Goal: Task Accomplishment & Management: Manage account settings

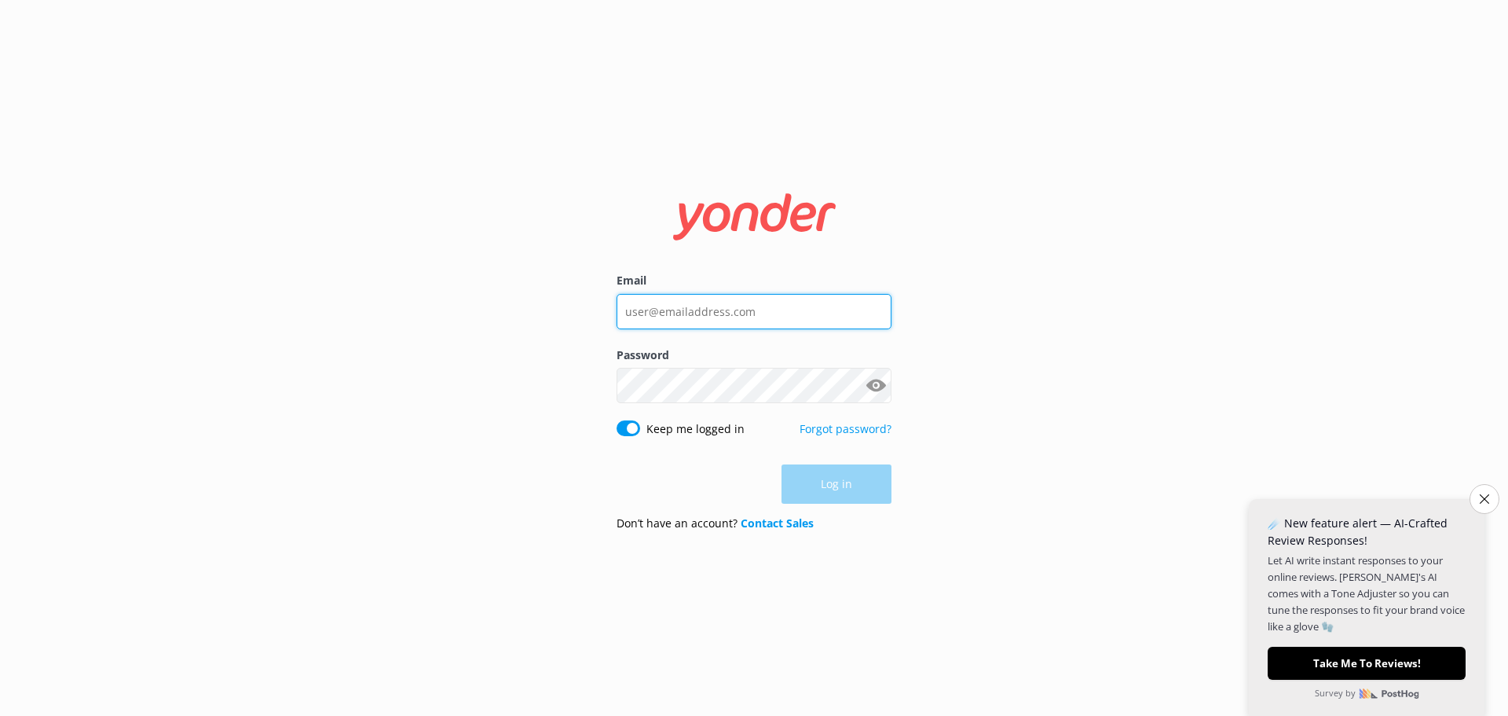
type input "[EMAIL_ADDRESS][DOMAIN_NAME]"
click at [840, 485] on div "Log in" at bounding box center [754, 483] width 275 height 39
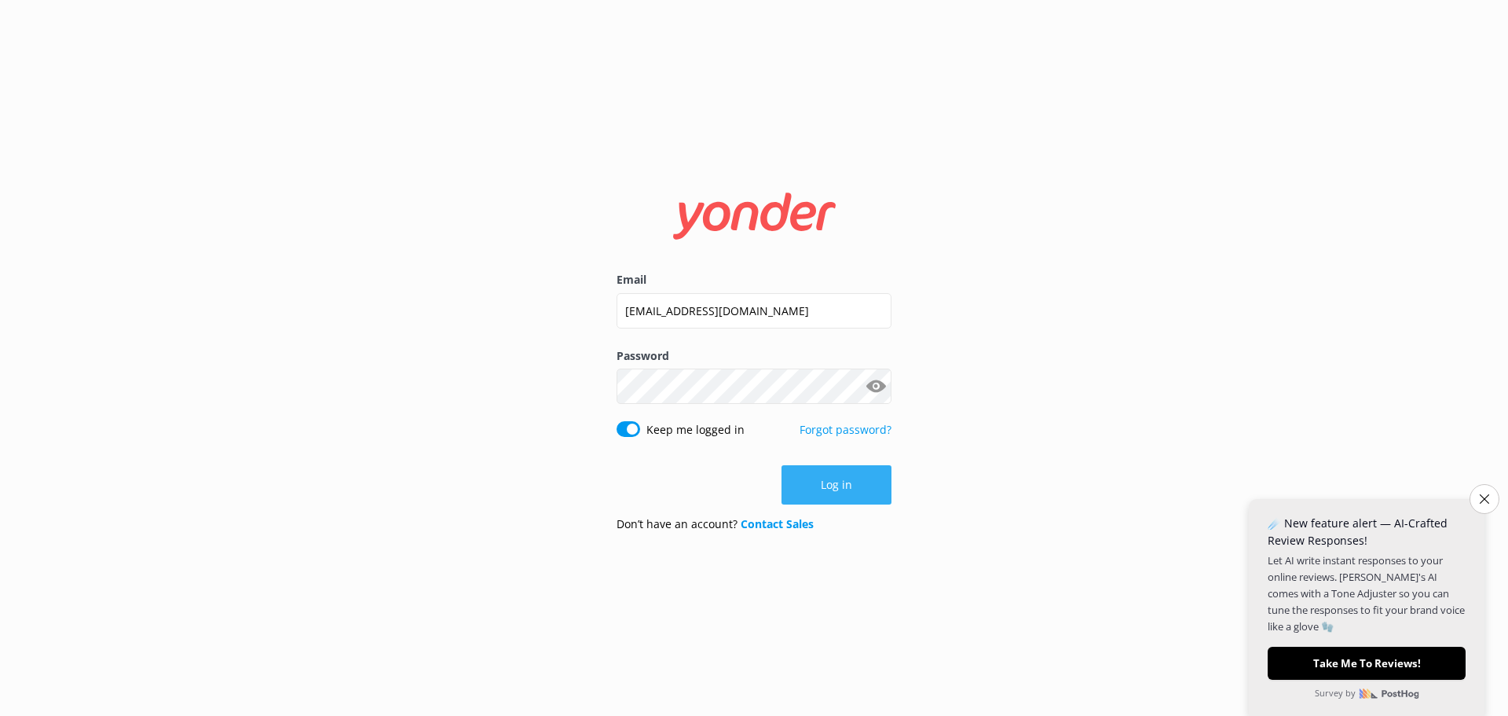
click at [833, 489] on button "Log in" at bounding box center [836, 484] width 110 height 39
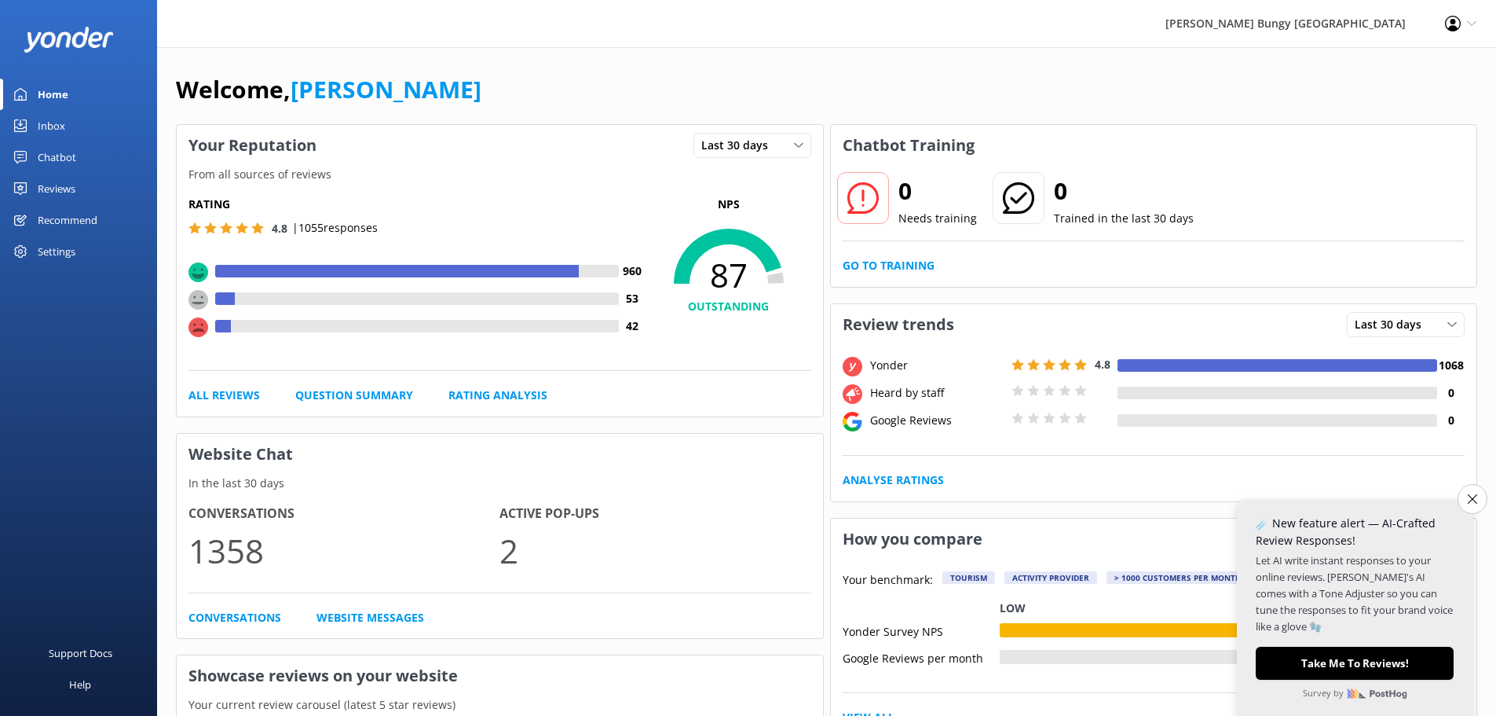
click at [1466, 22] on div "Profile Settings Logout" at bounding box center [1461, 23] width 71 height 47
click at [1406, 71] on link "Profile Settings" at bounding box center [1418, 68] width 157 height 39
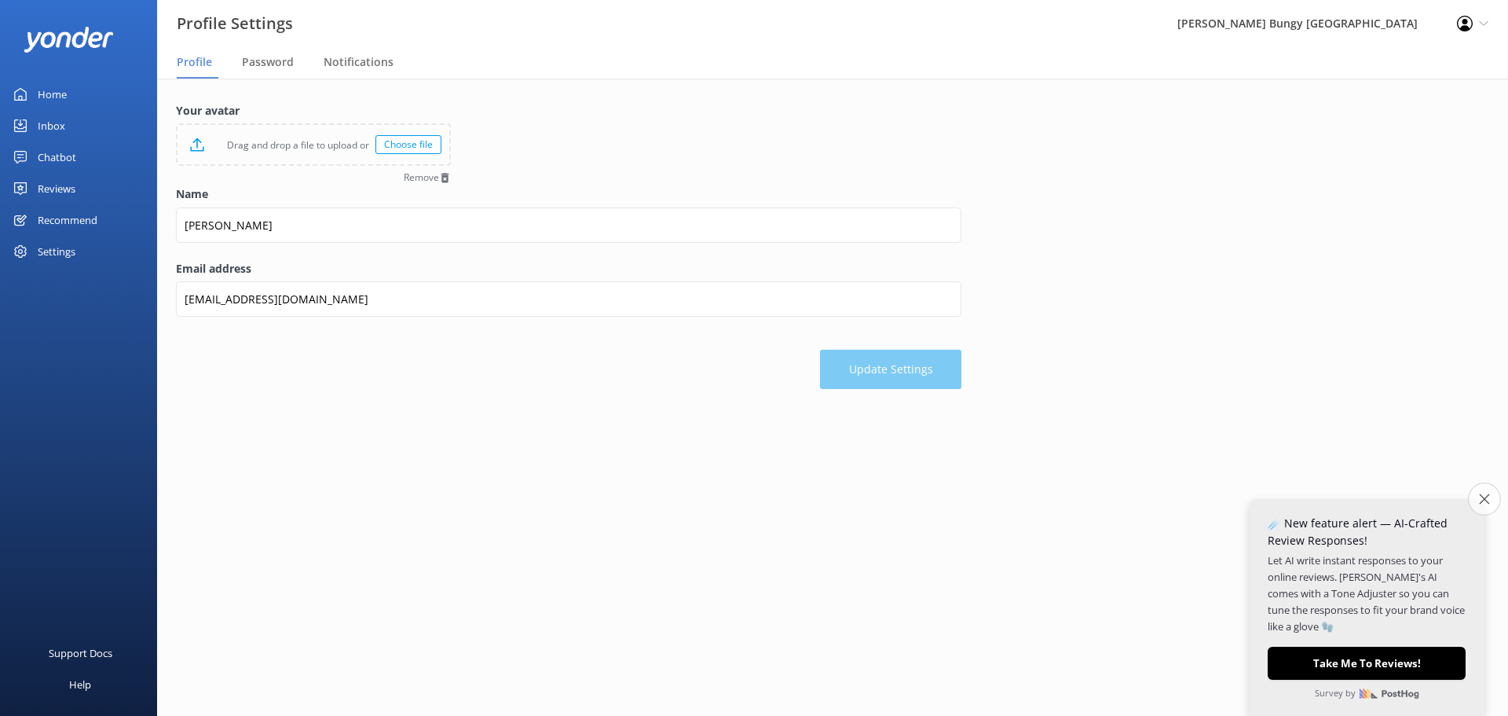
click at [1484, 492] on button "Close survey" at bounding box center [1484, 498] width 33 height 33
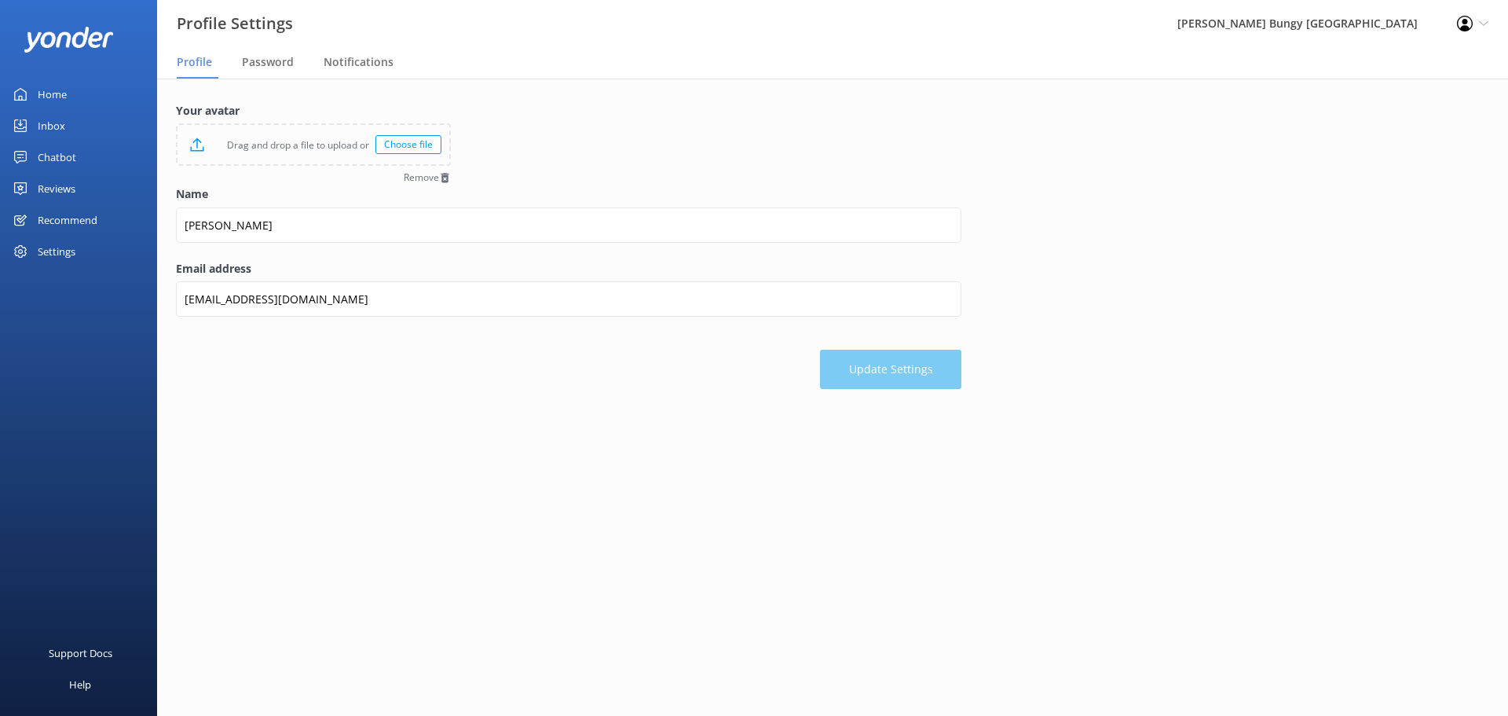
click at [1459, 24] on icon at bounding box center [1465, 24] width 16 height 16
click at [1319, 28] on div "[PERSON_NAME] Bungy [GEOGRAPHIC_DATA]" at bounding box center [1298, 23] width 280 height 47
click at [1308, 25] on div "[PERSON_NAME] Bungy [GEOGRAPHIC_DATA]" at bounding box center [1298, 23] width 280 height 47
click at [277, 62] on span "Password" at bounding box center [268, 62] width 52 height 16
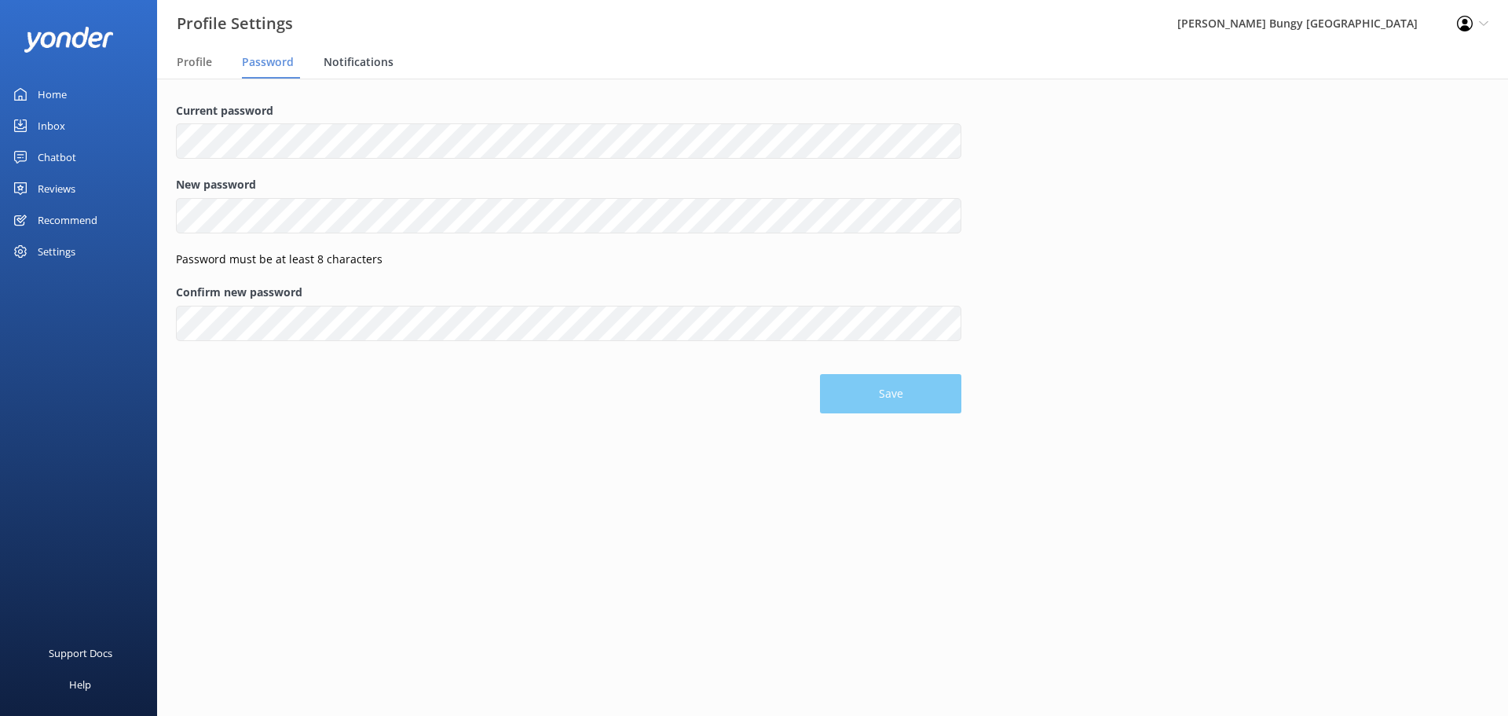
click at [339, 59] on span "Notifications" at bounding box center [359, 62] width 70 height 16
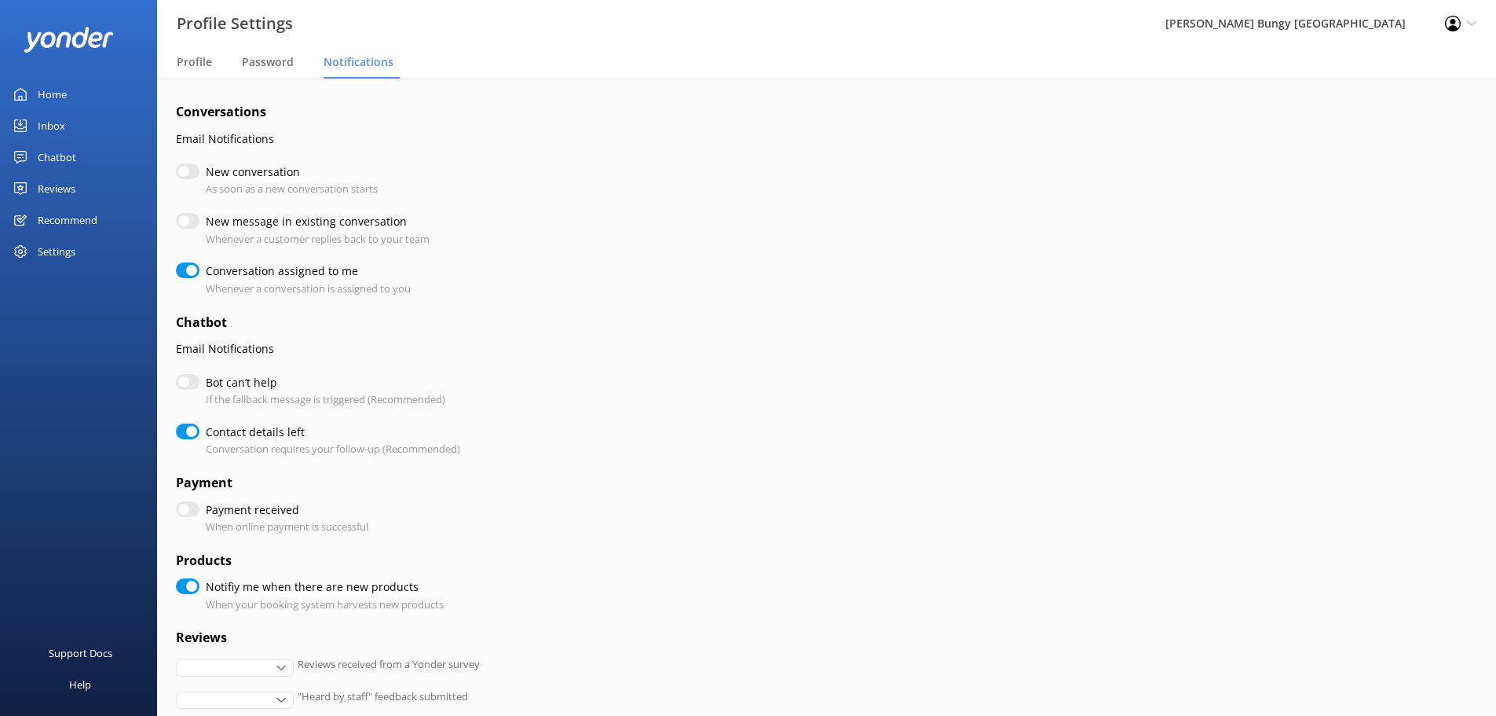
checkbox input "true"
click at [41, 247] on div "Settings" at bounding box center [57, 251] width 38 height 31
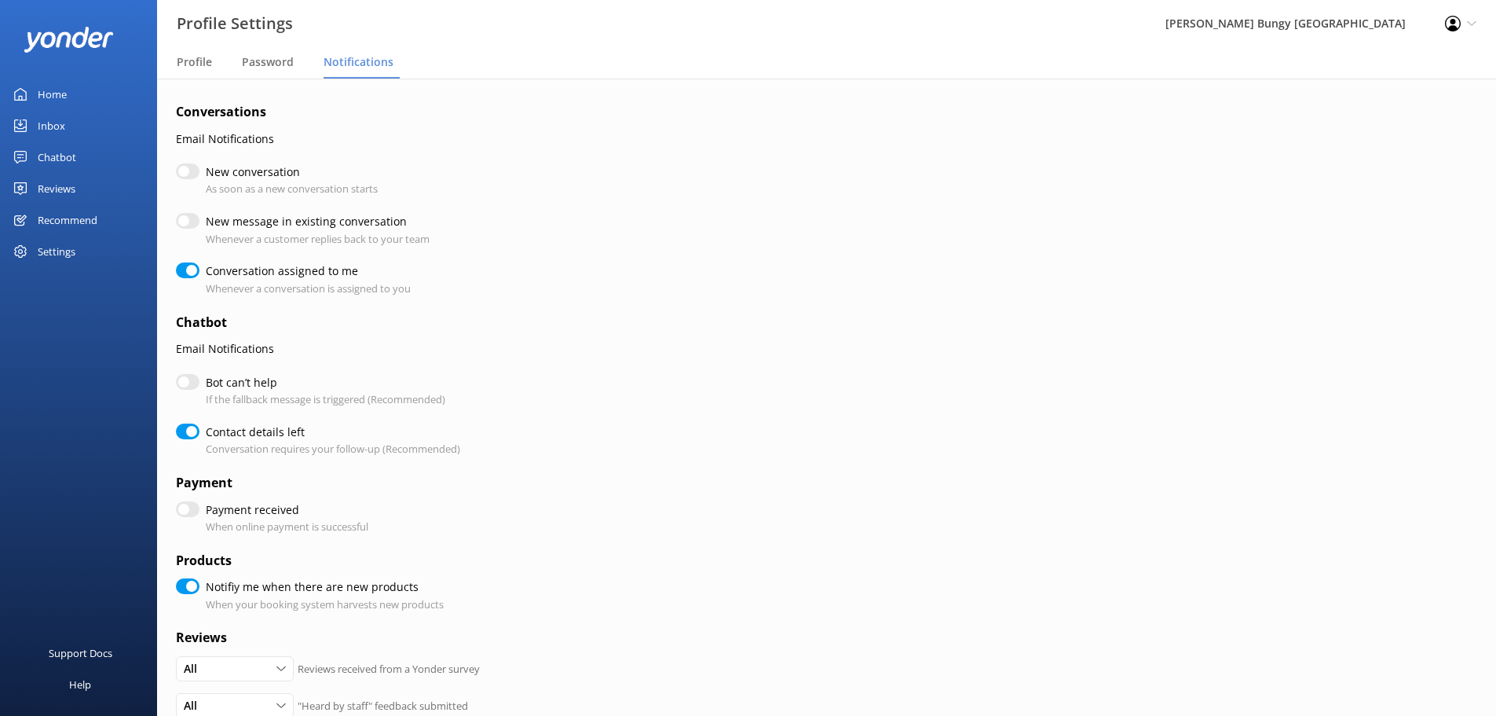
checkbox input "true"
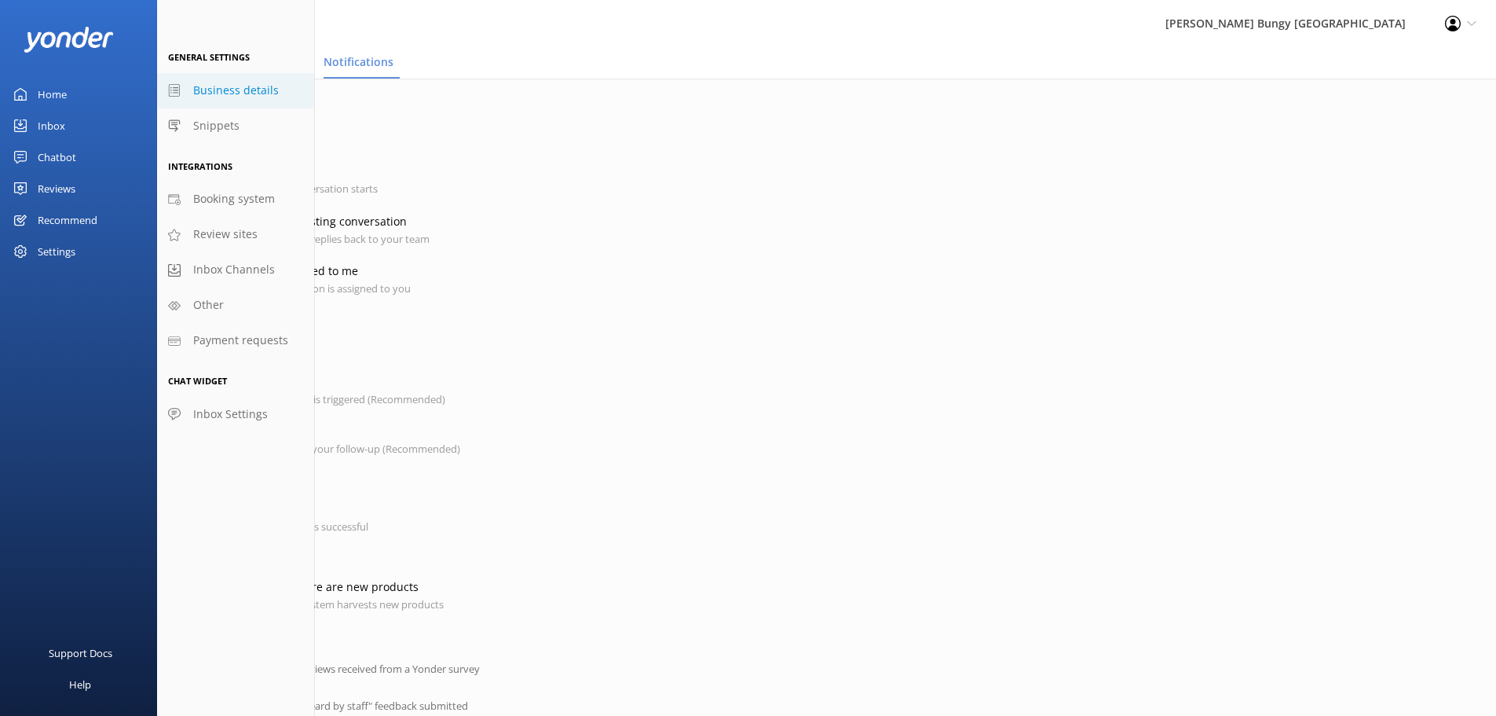
click at [199, 91] on span "Business details" at bounding box center [236, 90] width 86 height 17
select select "Pacific/[GEOGRAPHIC_DATA]"
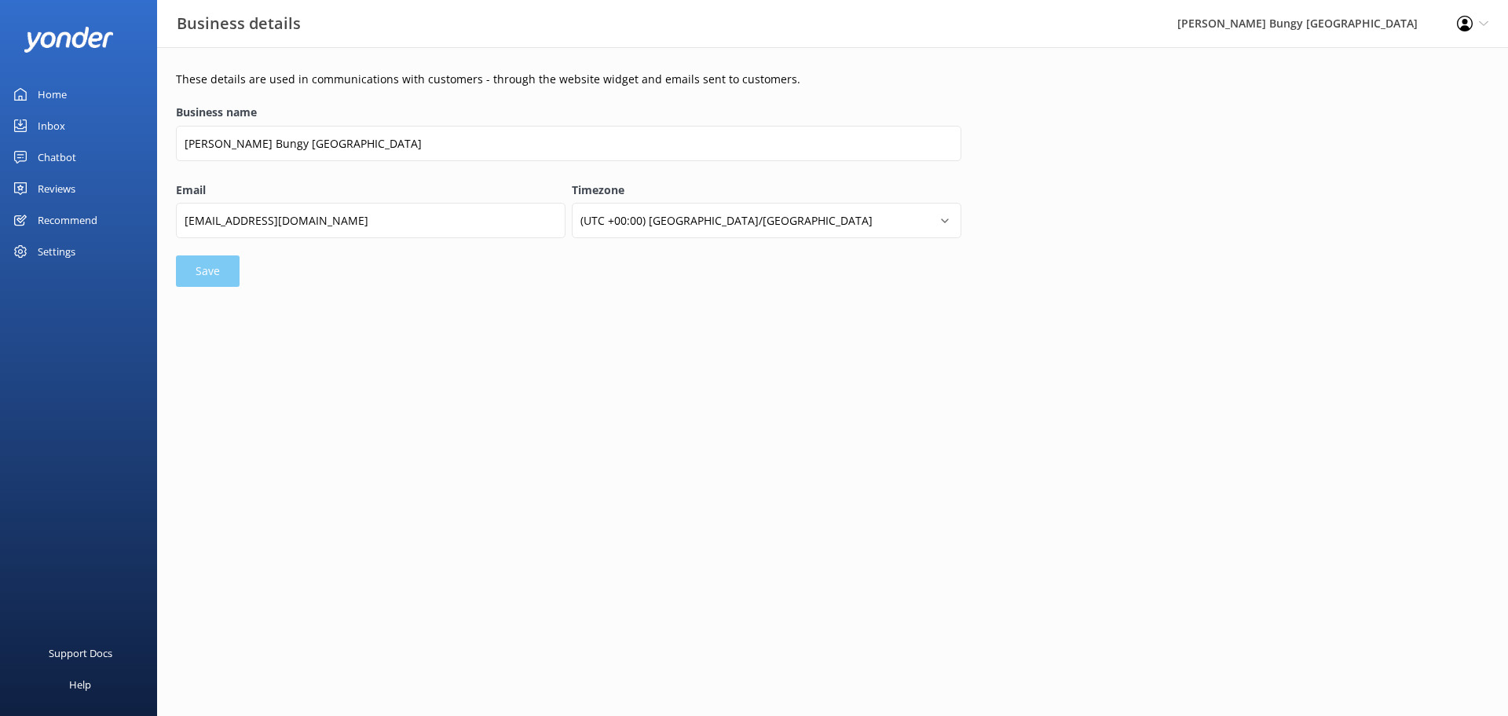
click at [54, 123] on div "Inbox" at bounding box center [51, 125] width 27 height 31
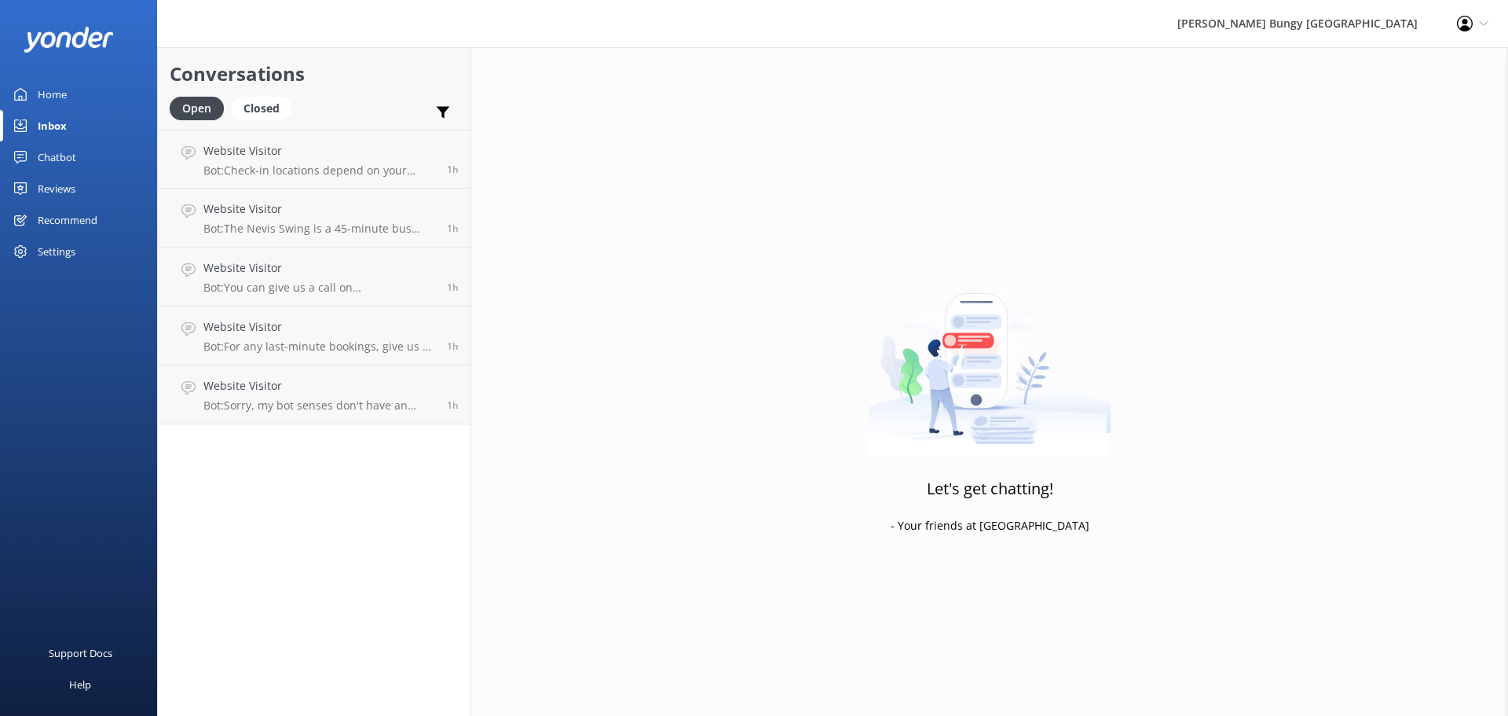
click at [61, 249] on div "Settings" at bounding box center [57, 251] width 38 height 31
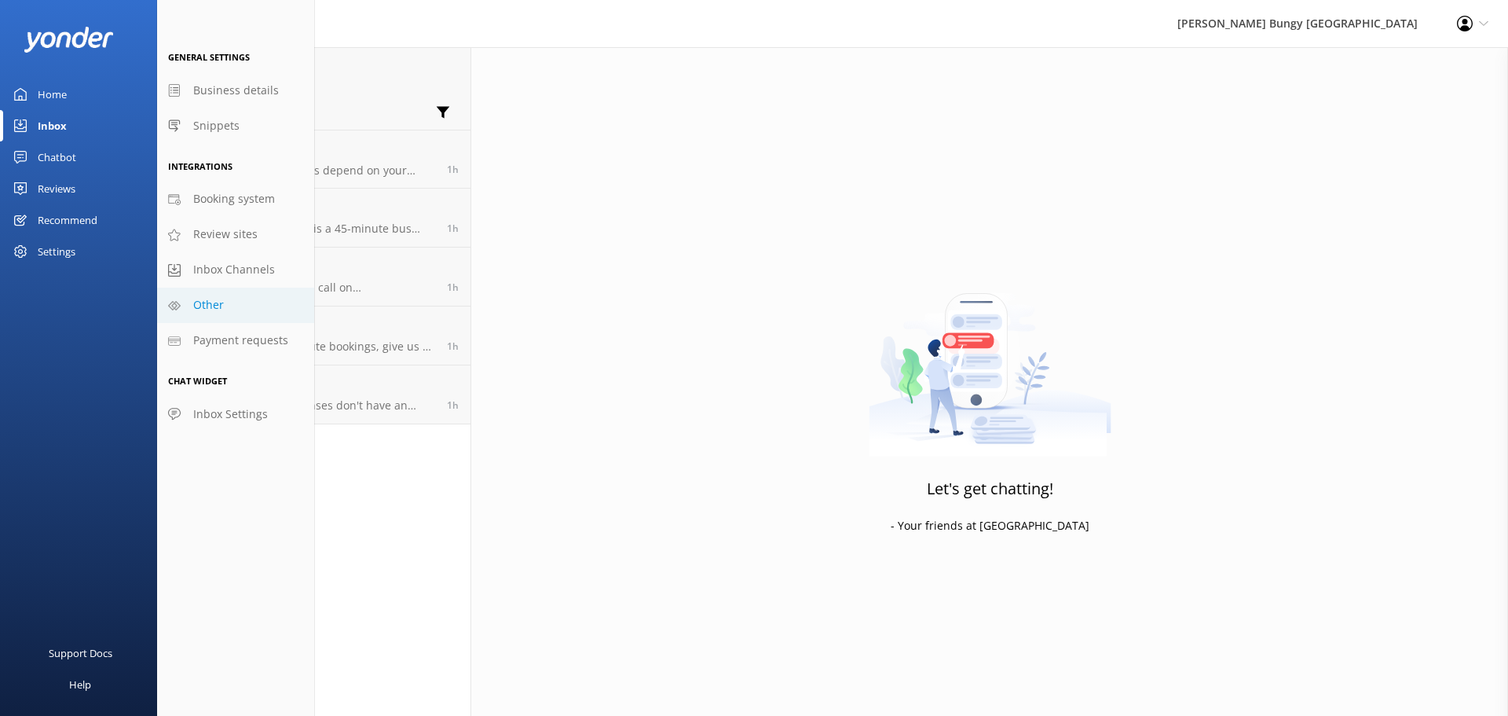
click at [199, 300] on span "Other" at bounding box center [208, 304] width 31 height 17
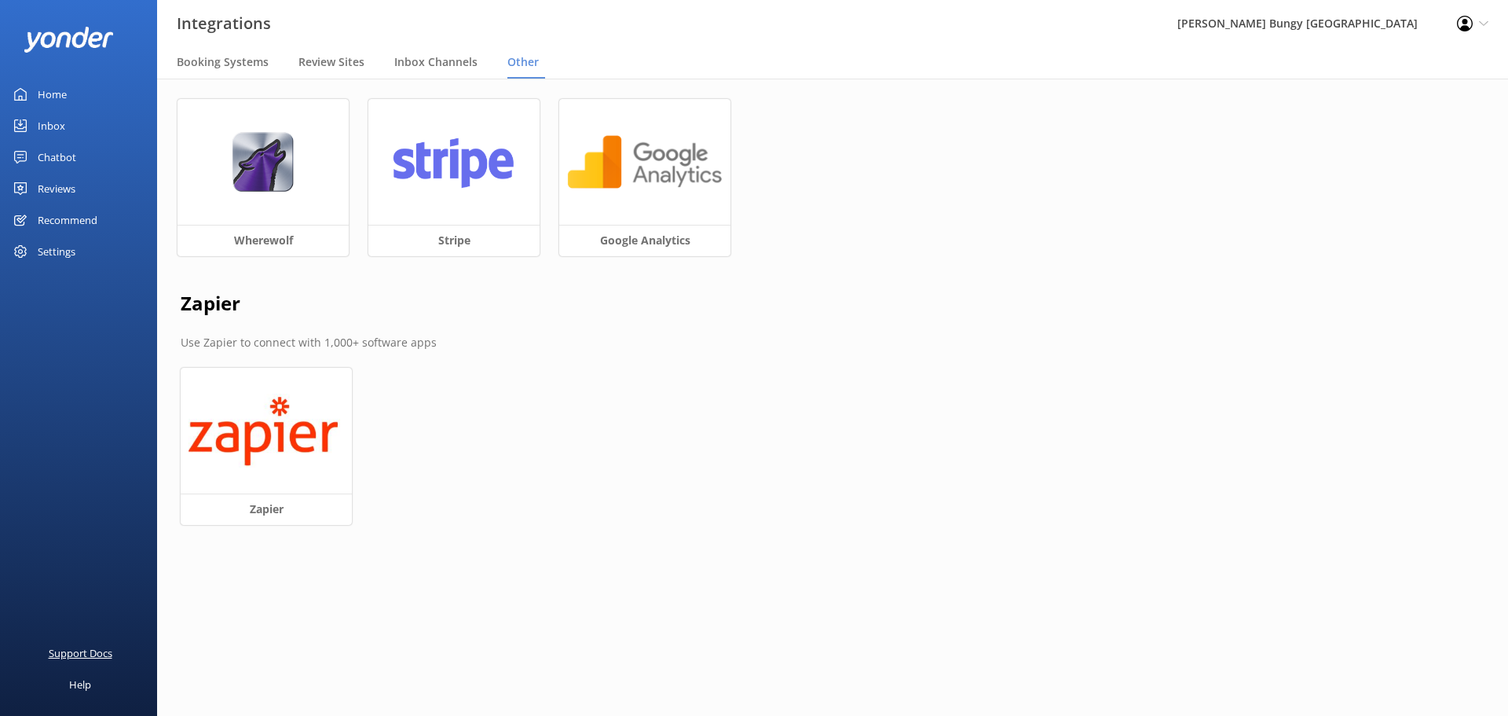
click at [67, 653] on div "Support Docs" at bounding box center [81, 652] width 64 height 31
click at [412, 66] on span "Inbox Channels" at bounding box center [435, 62] width 83 height 16
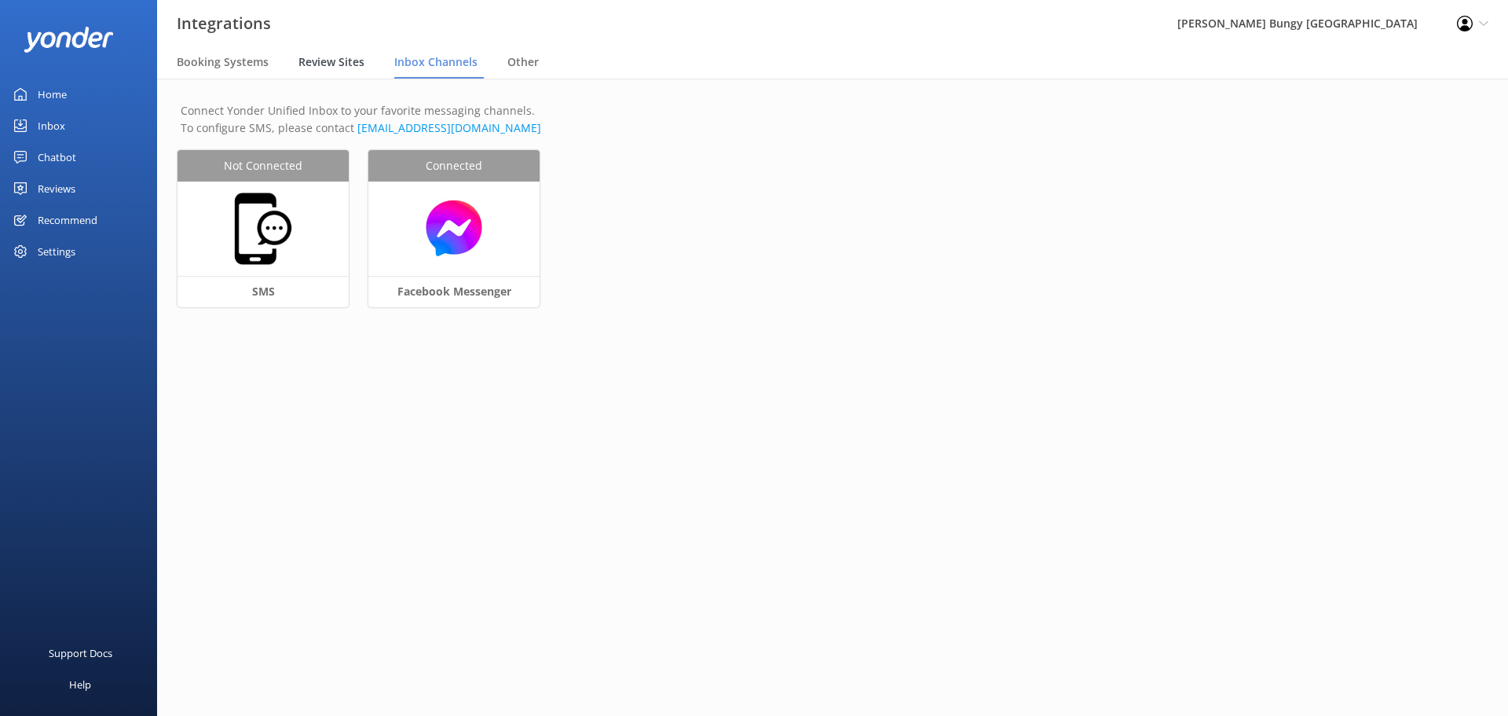
click at [313, 63] on span "Review Sites" at bounding box center [331, 62] width 66 height 16
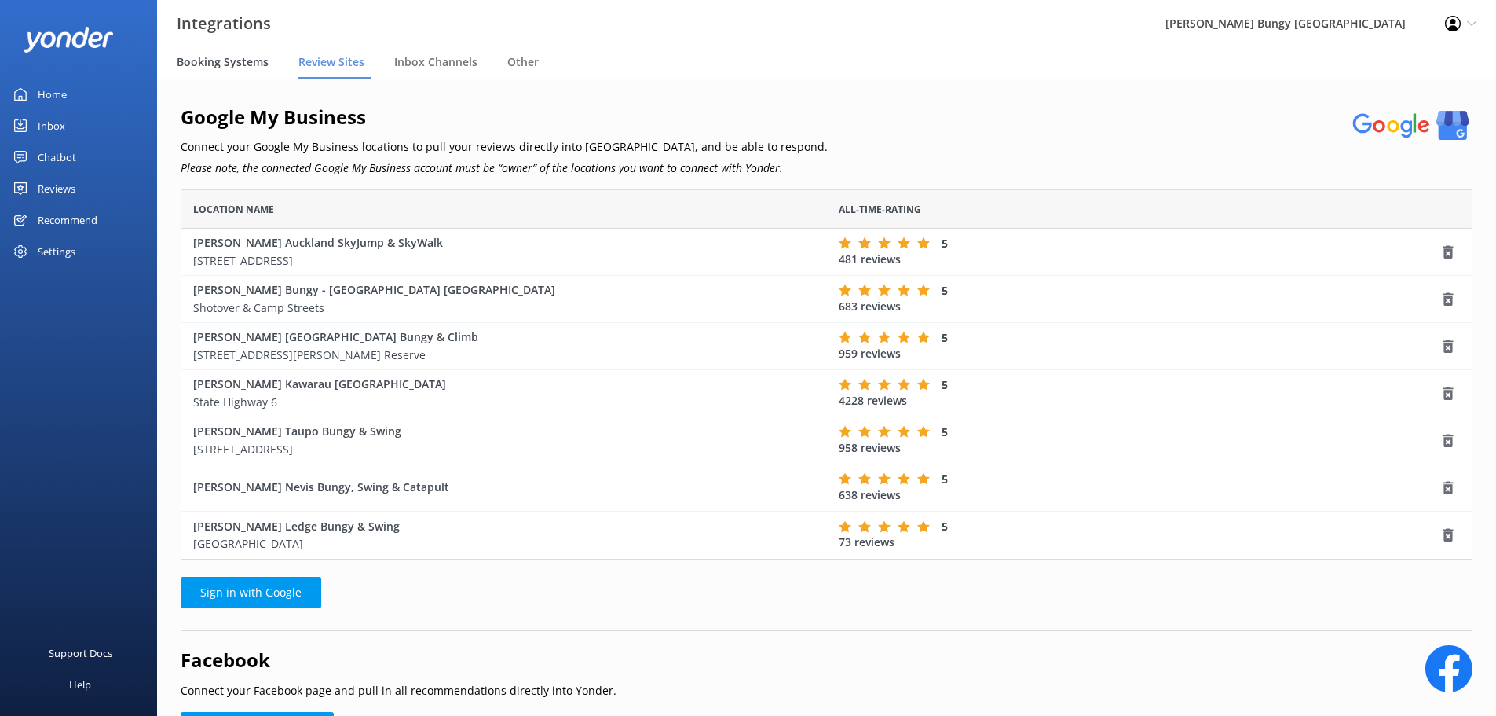
click at [238, 57] on span "Booking Systems" at bounding box center [223, 62] width 92 height 16
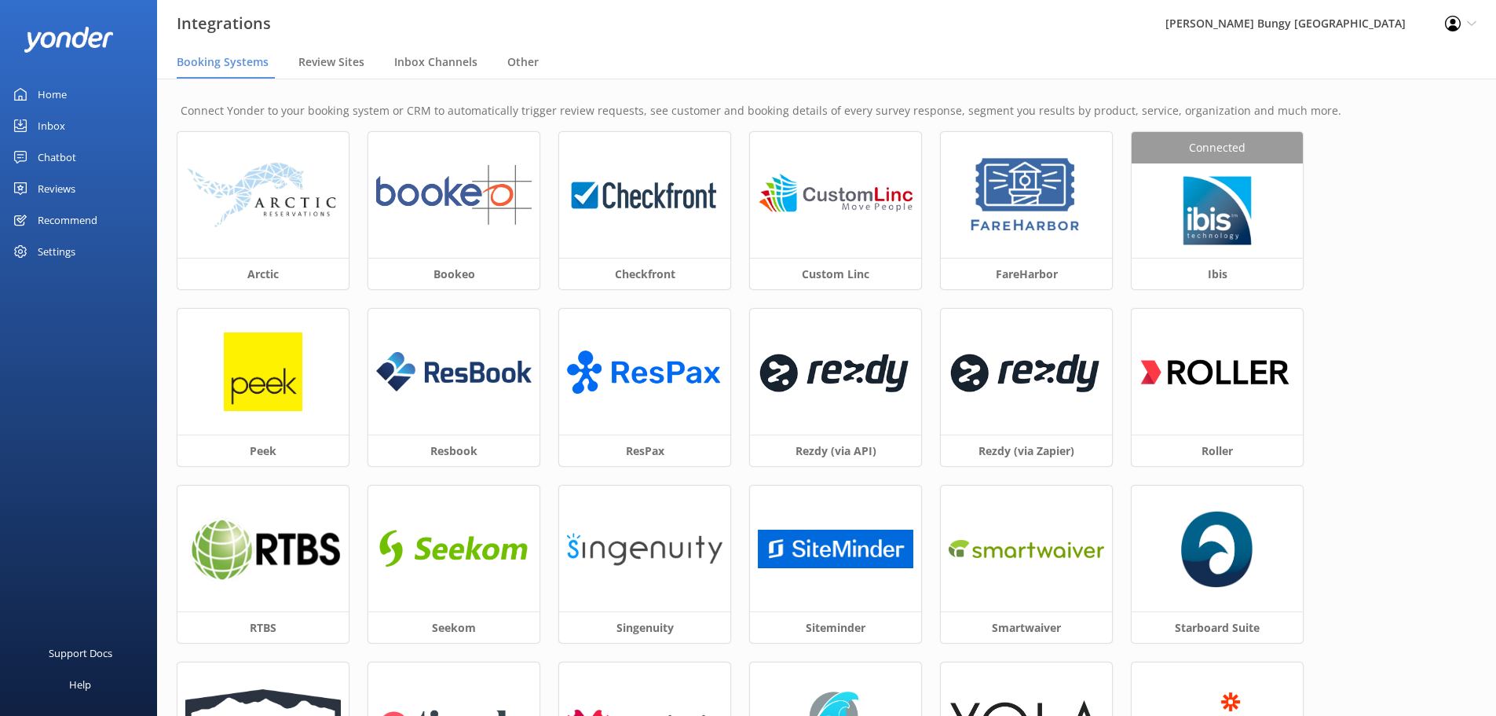
click at [1464, 17] on div "Profile Settings Logout" at bounding box center [1461, 23] width 71 height 47
click at [1397, 73] on link "Profile Settings" at bounding box center [1418, 68] width 157 height 39
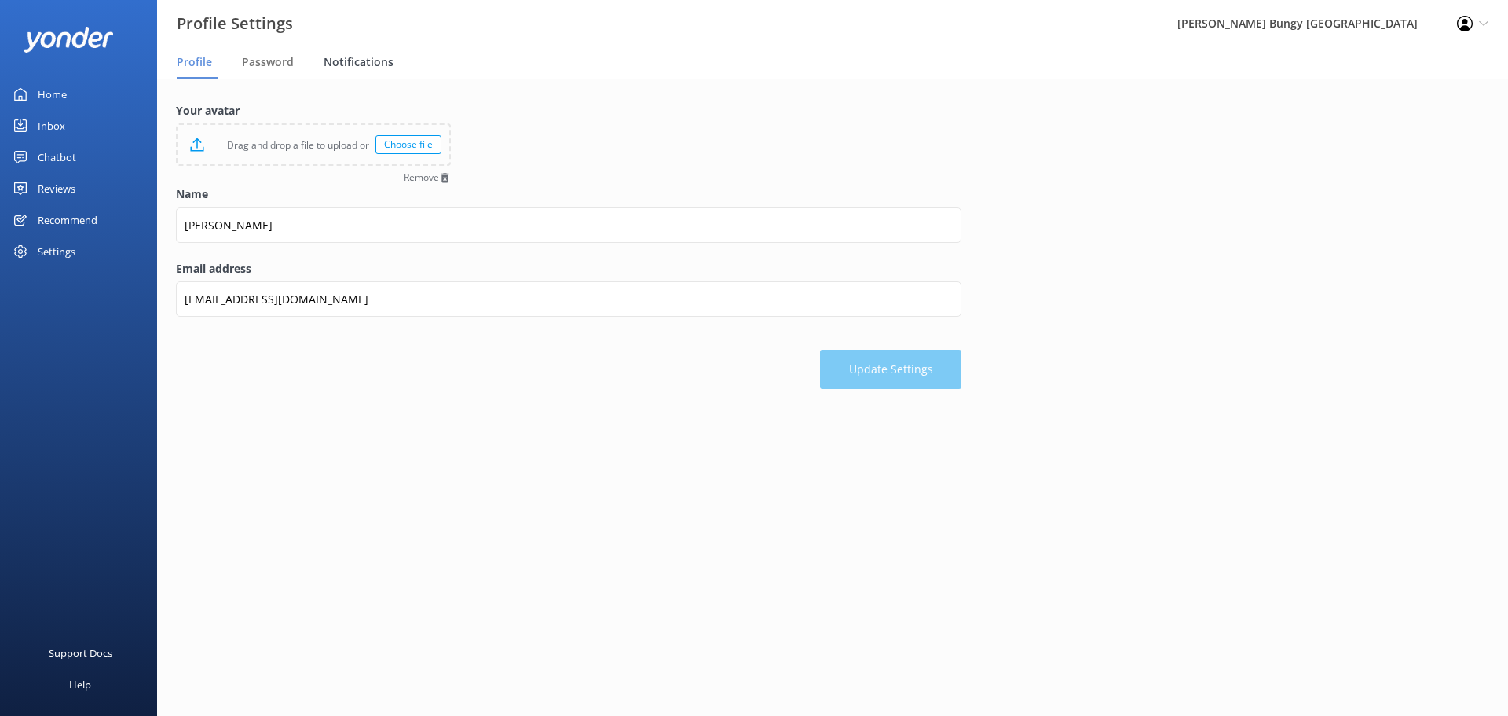
click at [353, 62] on span "Notifications" at bounding box center [359, 62] width 70 height 16
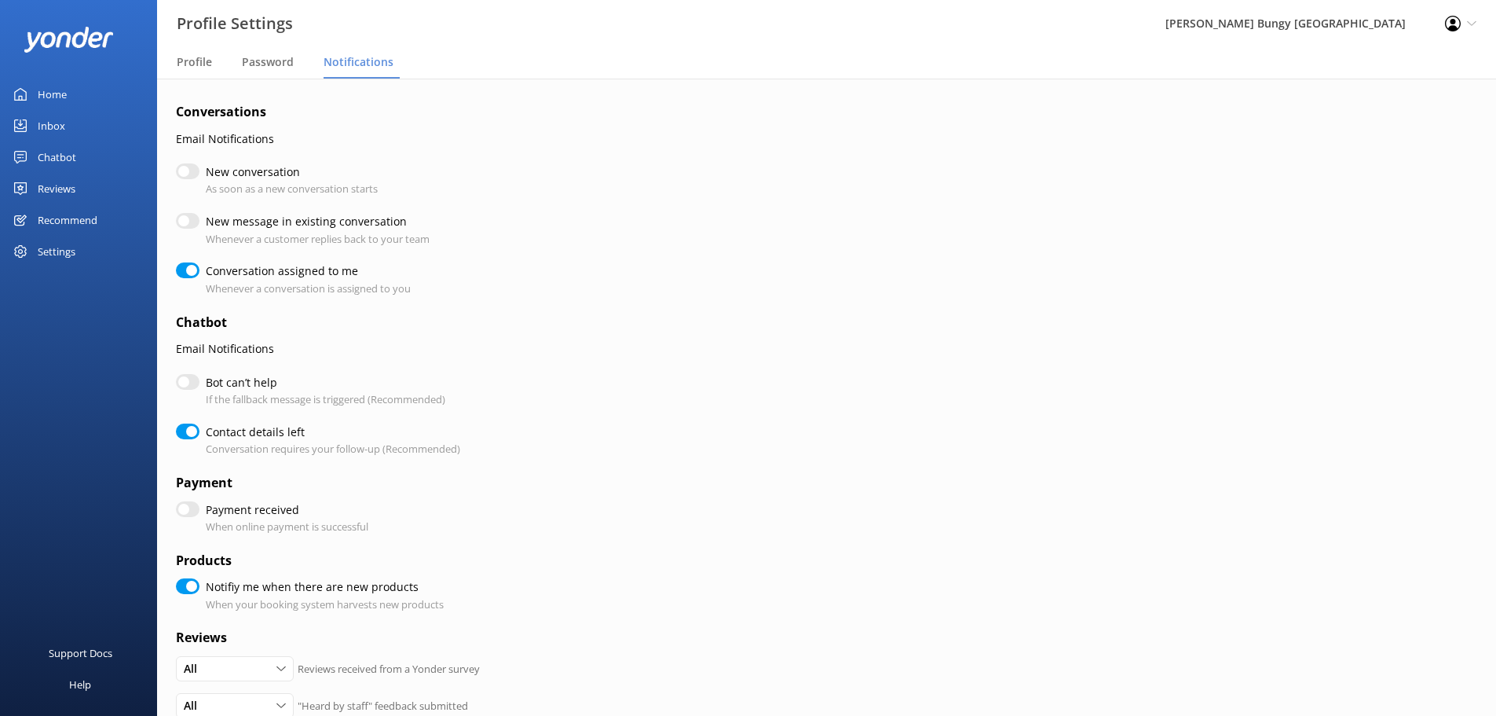
checkbox input "true"
click at [280, 60] on span "Password" at bounding box center [268, 62] width 52 height 16
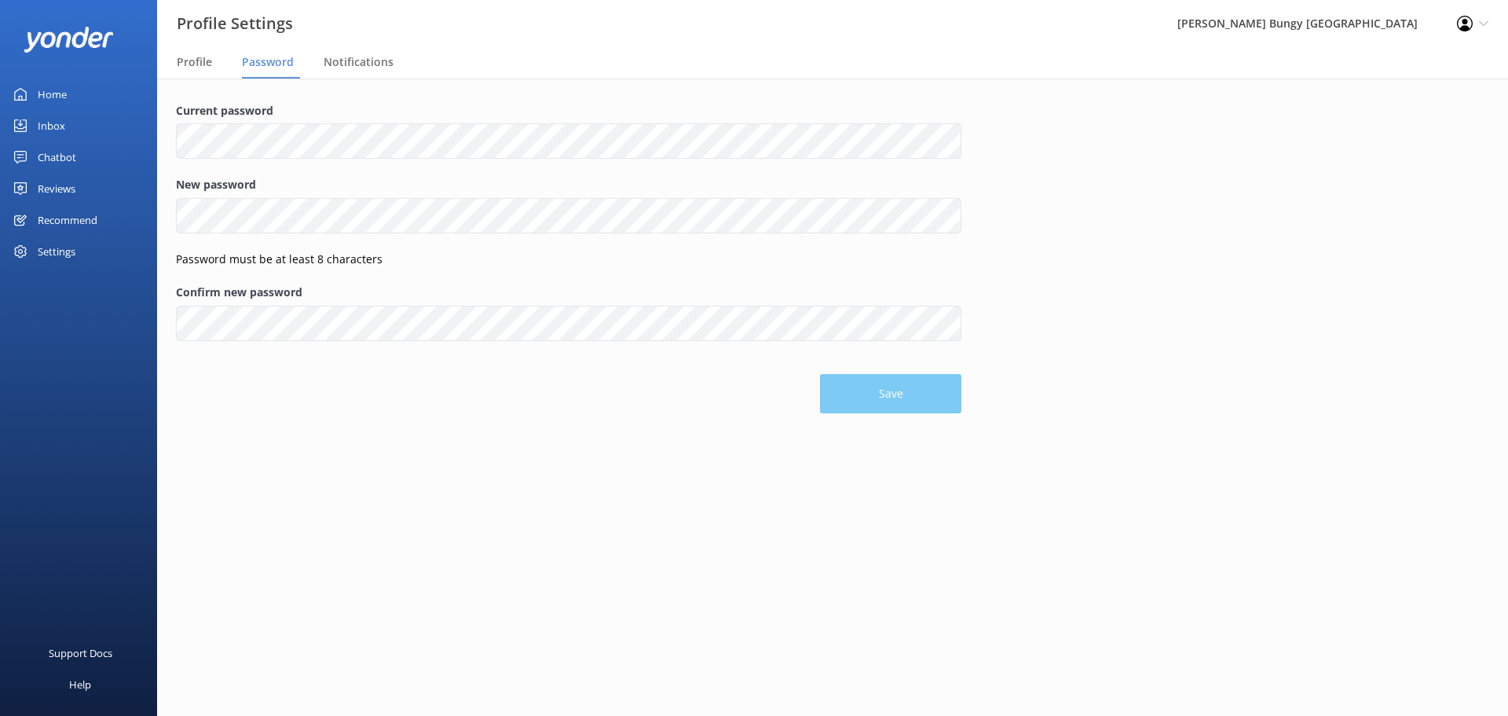
click at [46, 251] on div "Settings" at bounding box center [57, 251] width 38 height 31
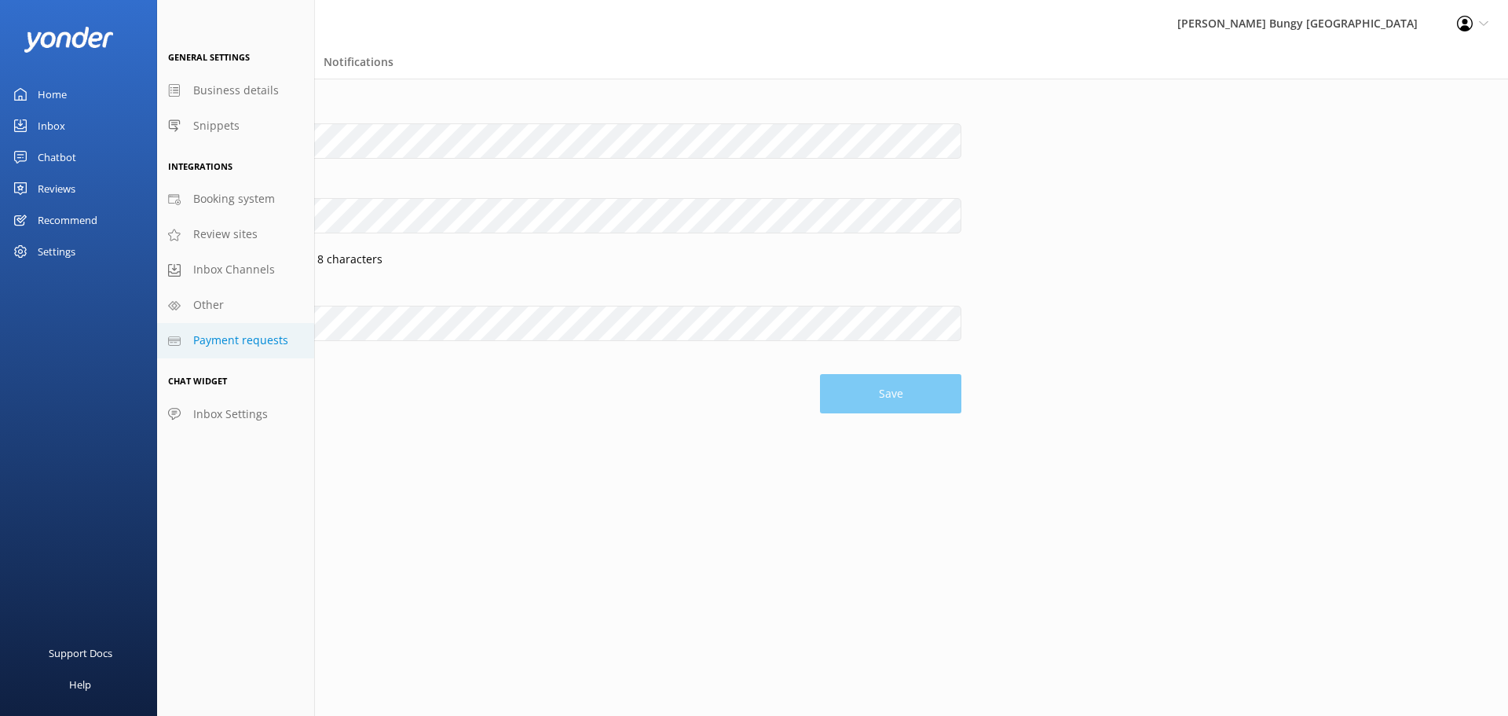
click at [221, 339] on span "Payment requests" at bounding box center [240, 339] width 95 height 17
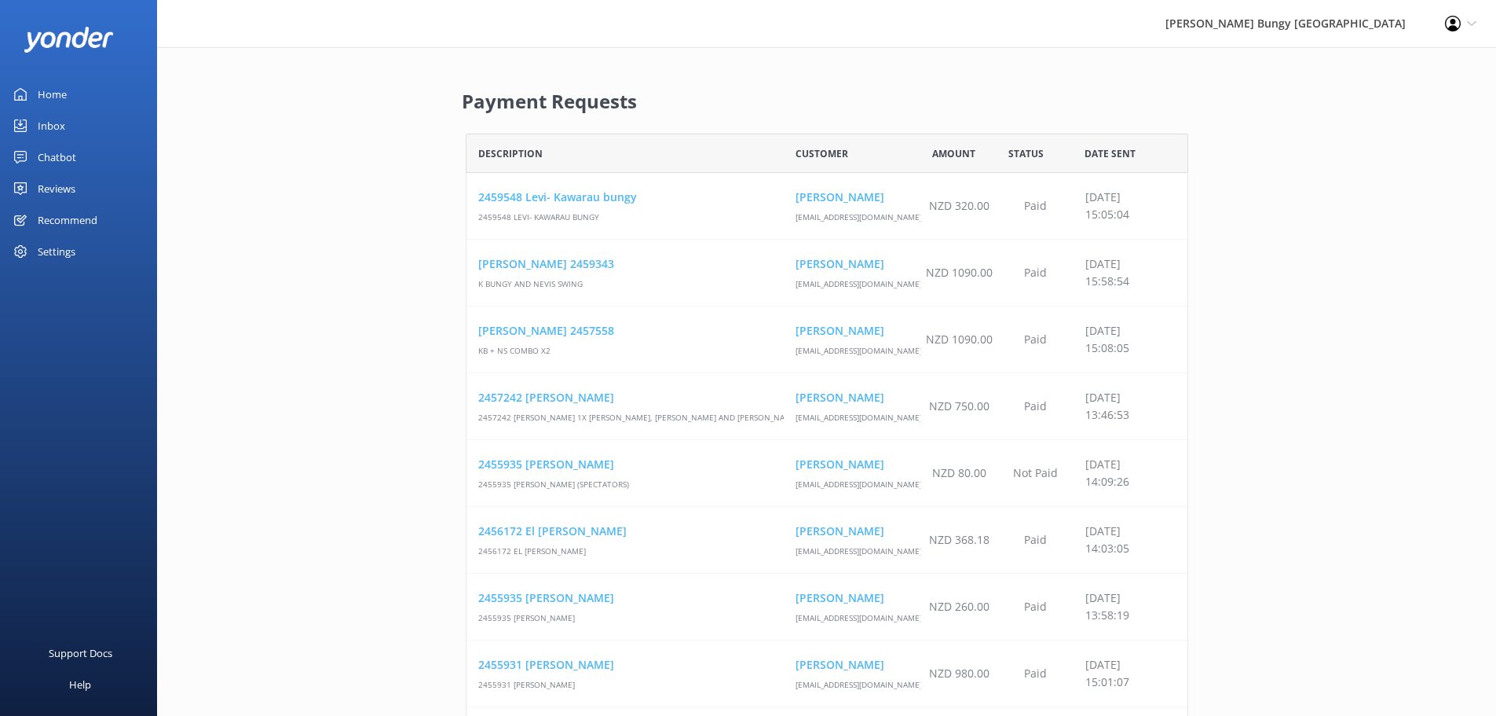
scroll to position [116658, 711]
click at [40, 218] on div "Recommend" at bounding box center [68, 219] width 60 height 31
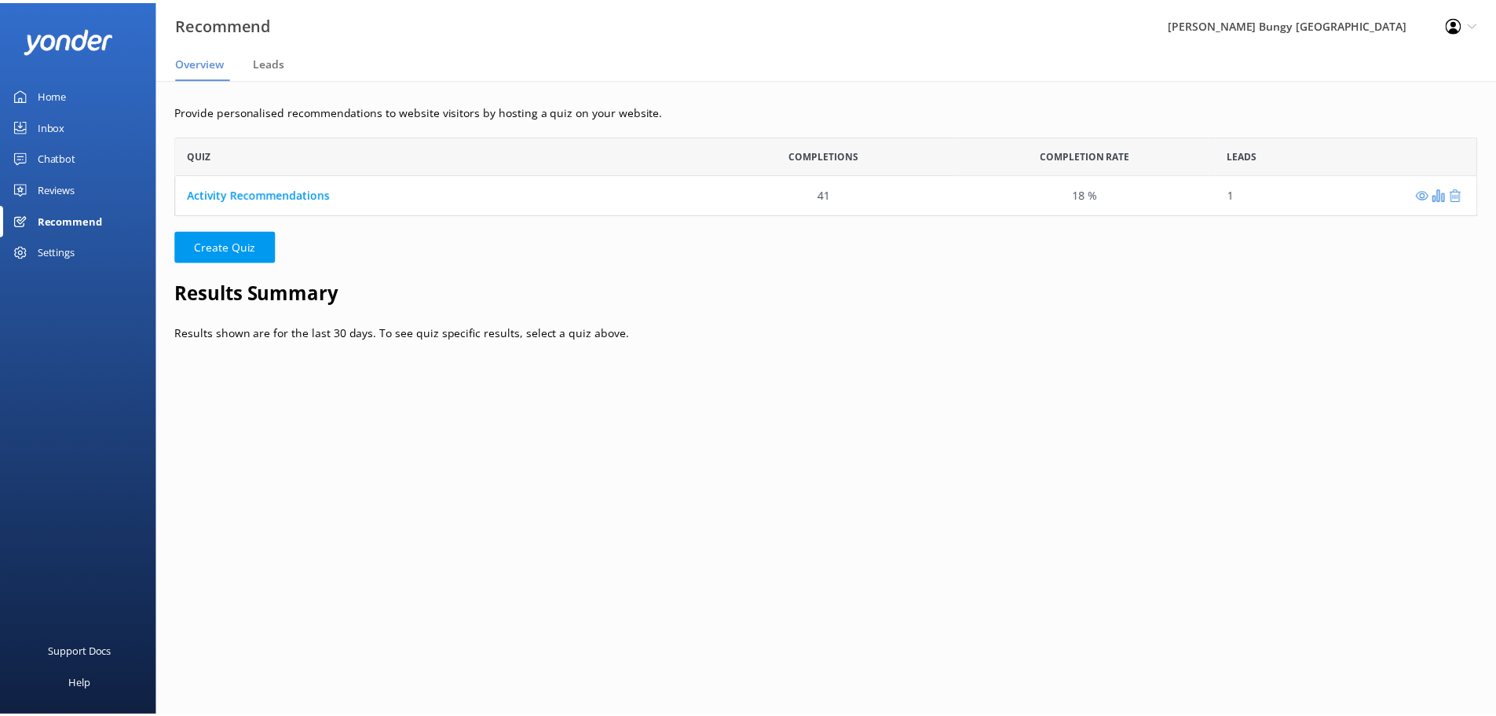
scroll to position [13, 13]
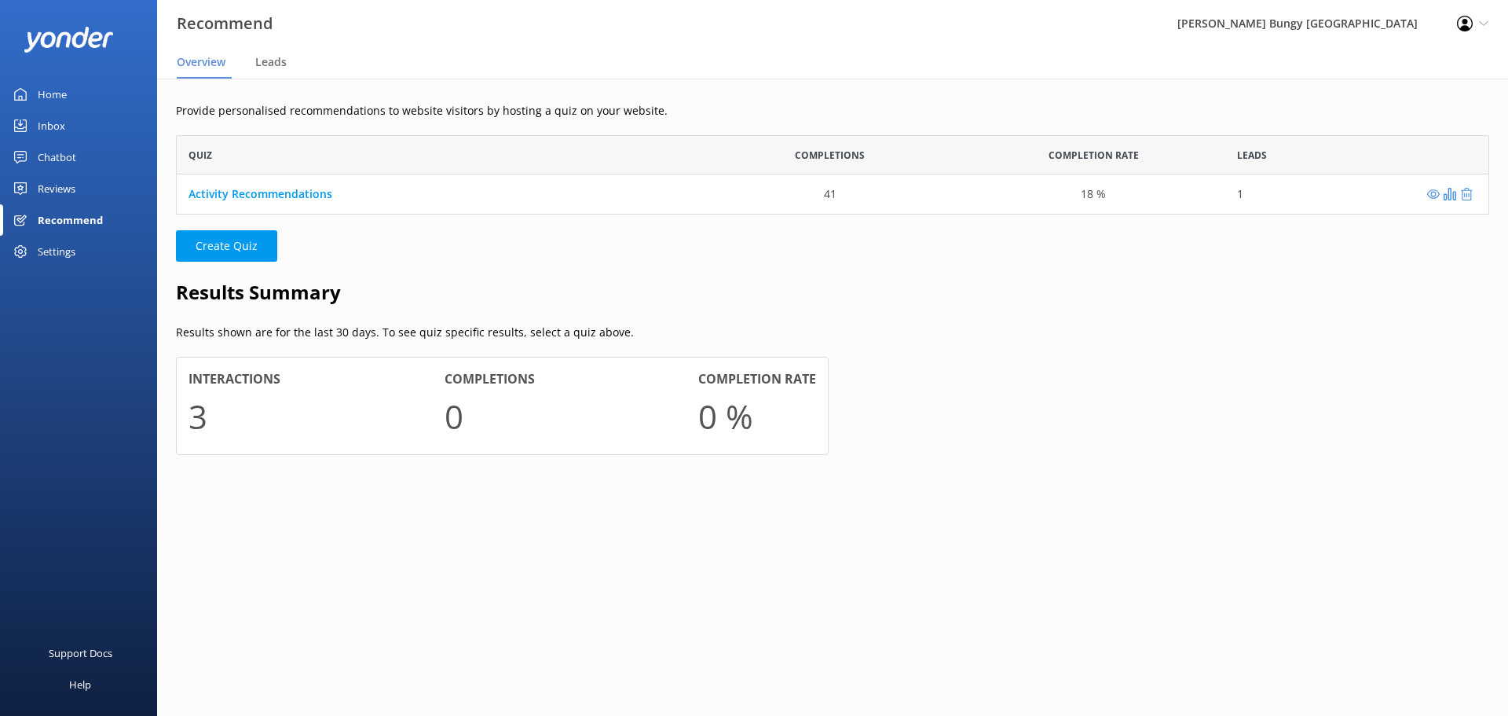
click at [47, 96] on div "Home" at bounding box center [52, 94] width 29 height 31
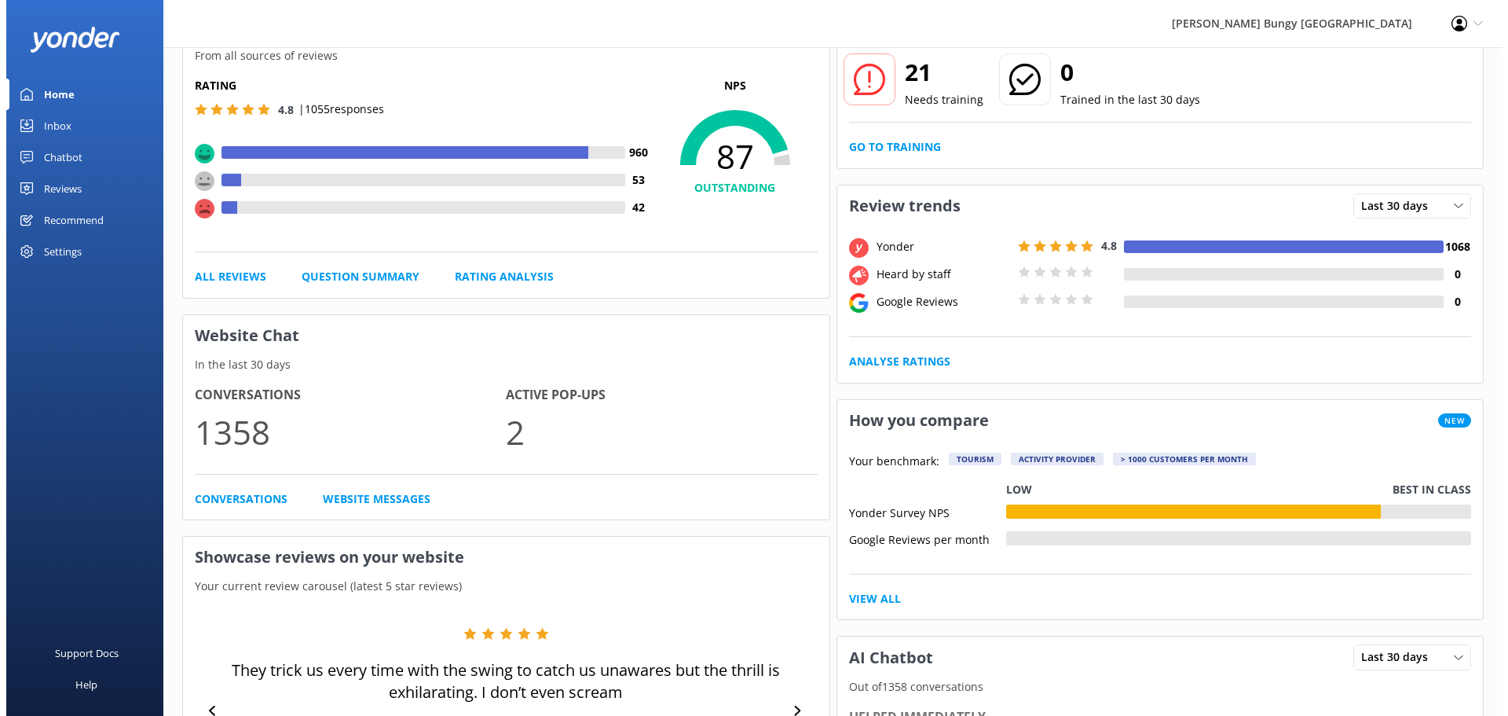
scroll to position [0, 0]
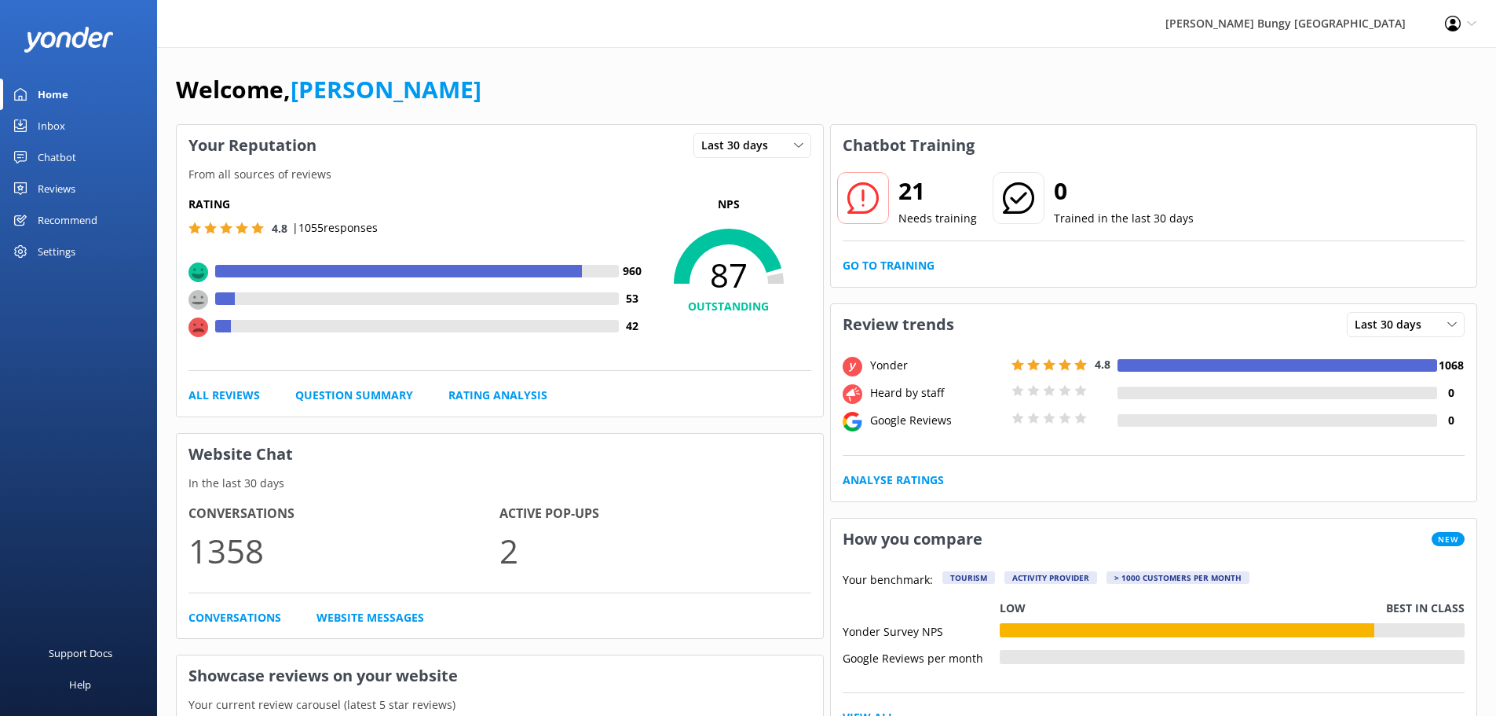
click at [1470, 24] on use at bounding box center [1471, 23] width 9 height 5
click at [1374, 114] on link "Logout" at bounding box center [1418, 107] width 157 height 39
